Goal: Find specific page/section: Find specific page/section

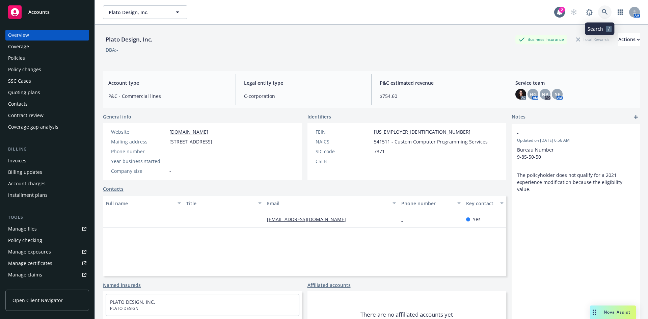
click at [602, 11] on icon at bounding box center [605, 12] width 6 height 6
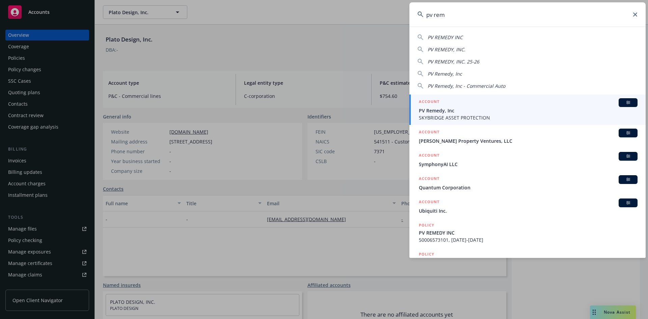
type input "pv rem"
click at [434, 99] on h5 "ACCOUNT" at bounding box center [429, 102] width 21 height 8
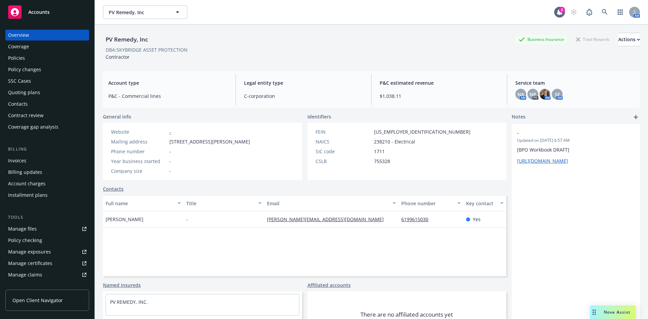
click at [30, 59] on div "Policies" at bounding box center [47, 58] width 78 height 11
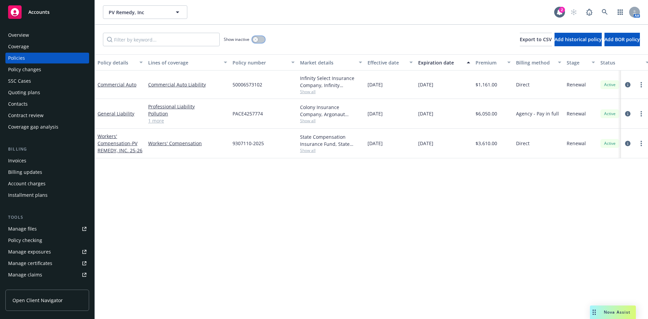
click at [255, 40] on icon "button" at bounding box center [255, 39] width 3 height 3
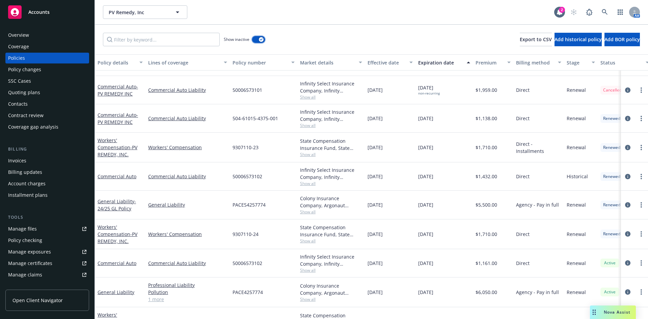
scroll to position [344, 0]
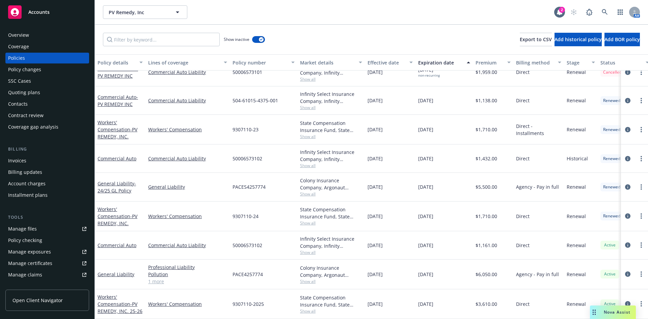
click at [25, 33] on div "Overview" at bounding box center [18, 35] width 21 height 11
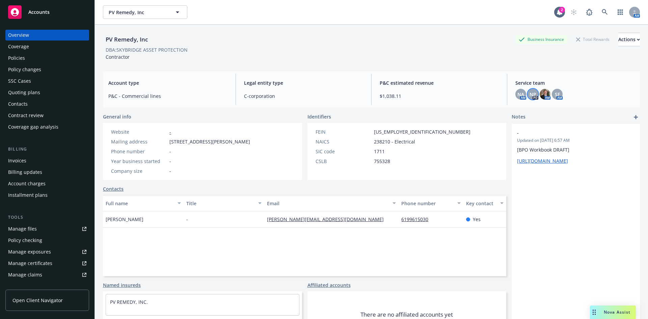
click at [530, 94] on span "NP" at bounding box center [533, 94] width 7 height 7
click at [525, 112] on icon "close" at bounding box center [525, 112] width 4 height 4
click at [600, 9] on link at bounding box center [605, 12] width 14 height 14
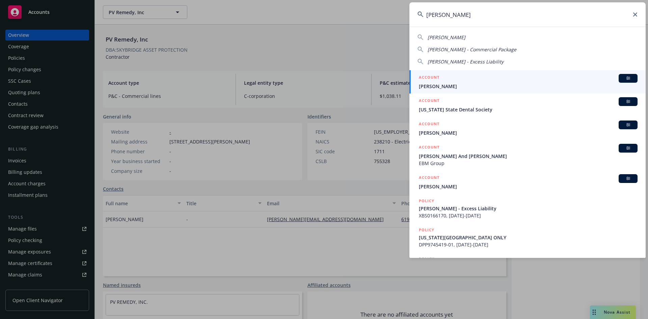
type input "[PERSON_NAME]"
click at [432, 76] on h5 "ACCOUNT" at bounding box center [429, 78] width 21 height 8
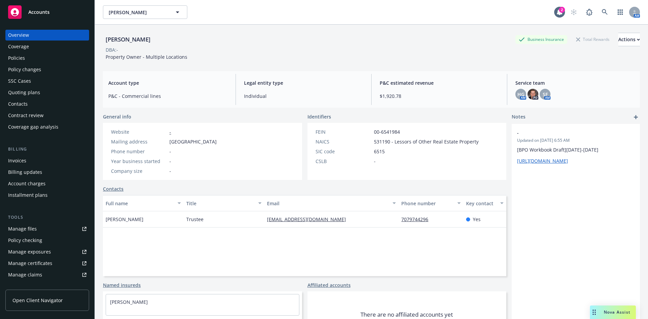
click at [35, 61] on div "Policies" at bounding box center [47, 58] width 78 height 11
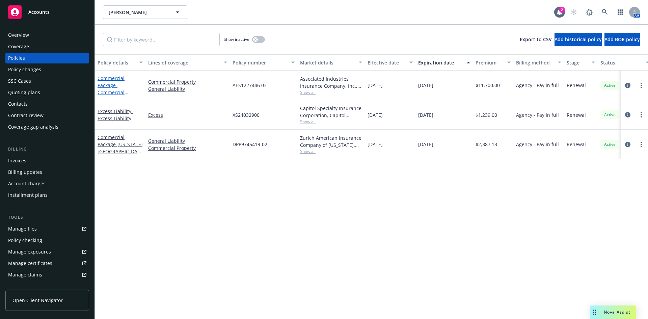
click at [111, 80] on link "Commercial Package - Commercial Package" at bounding box center [111, 89] width 27 height 28
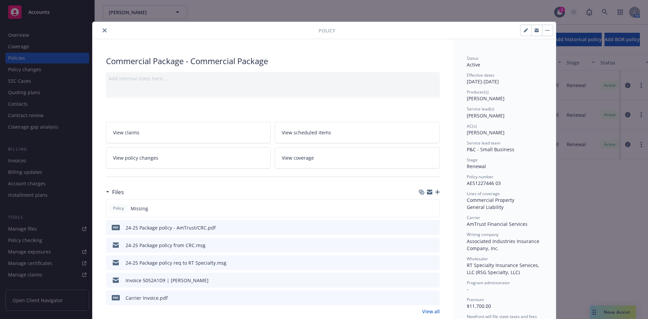
click at [432, 227] on icon "preview file" at bounding box center [433, 227] width 6 height 5
click at [103, 29] on icon "close" at bounding box center [105, 30] width 4 height 4
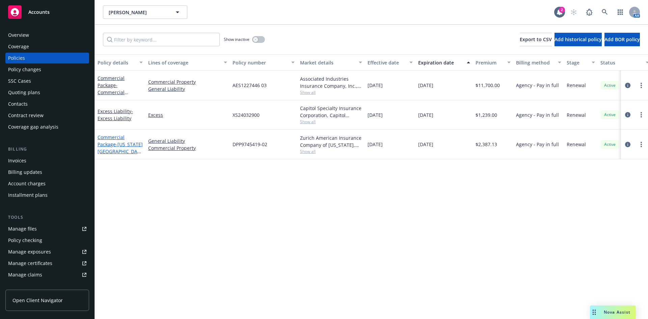
click at [108, 138] on link "Commercial Package - [US_STATE][GEOGRAPHIC_DATA] ONLY" at bounding box center [120, 148] width 45 height 28
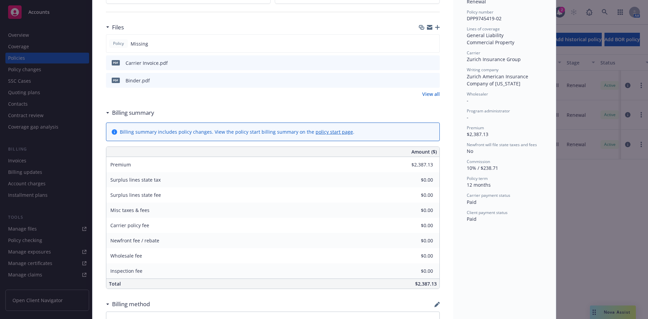
scroll to position [34, 0]
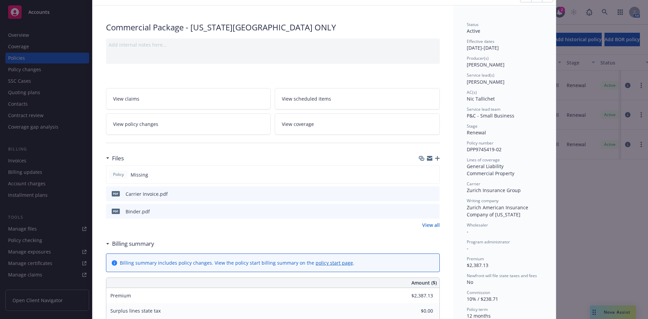
click at [25, 37] on div "Policy Commercial Package - [US_STATE][GEOGRAPHIC_DATA] ONLY Add internal notes…" at bounding box center [324, 159] width 648 height 319
click at [26, 34] on div "Policy Commercial Package - [US_STATE][GEOGRAPHIC_DATA] ONLY Add internal notes…" at bounding box center [324, 159] width 648 height 319
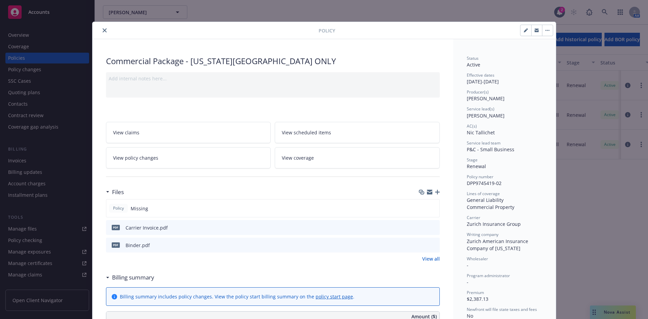
click at [103, 30] on icon "close" at bounding box center [105, 30] width 4 height 4
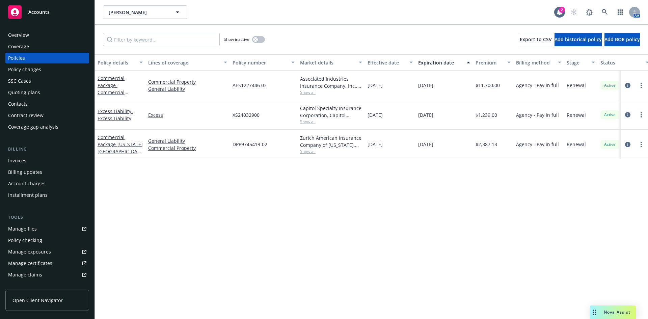
click at [309, 92] on span "Show all" at bounding box center [331, 92] width 62 height 6
